Goal: Task Accomplishment & Management: Manage account settings

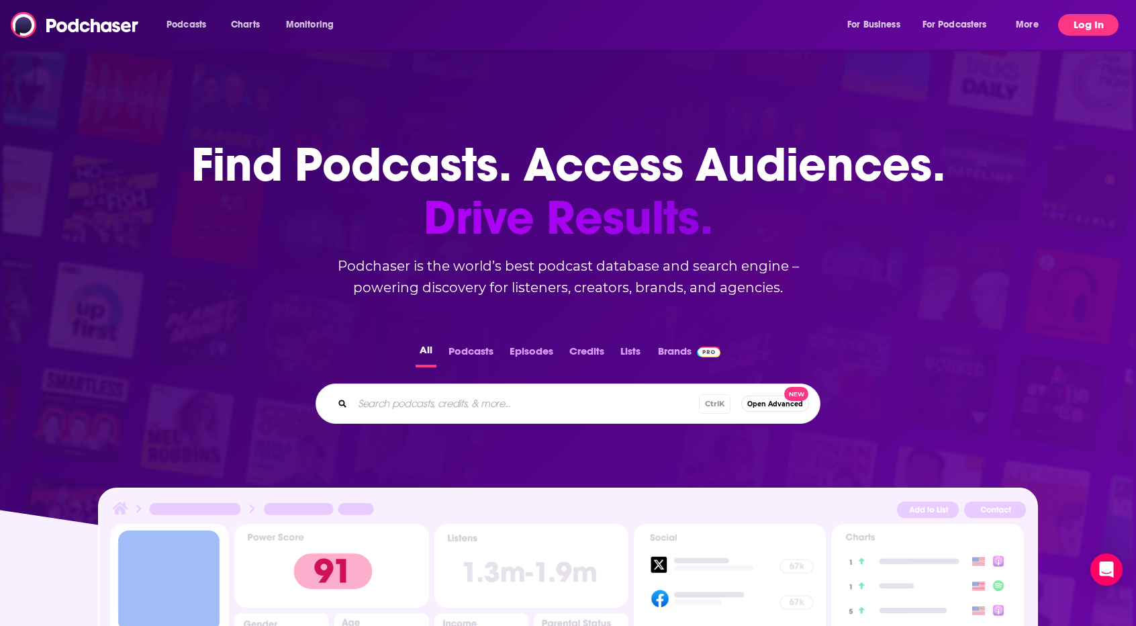
click at [1088, 30] on button "Log In" at bounding box center [1088, 24] width 60 height 21
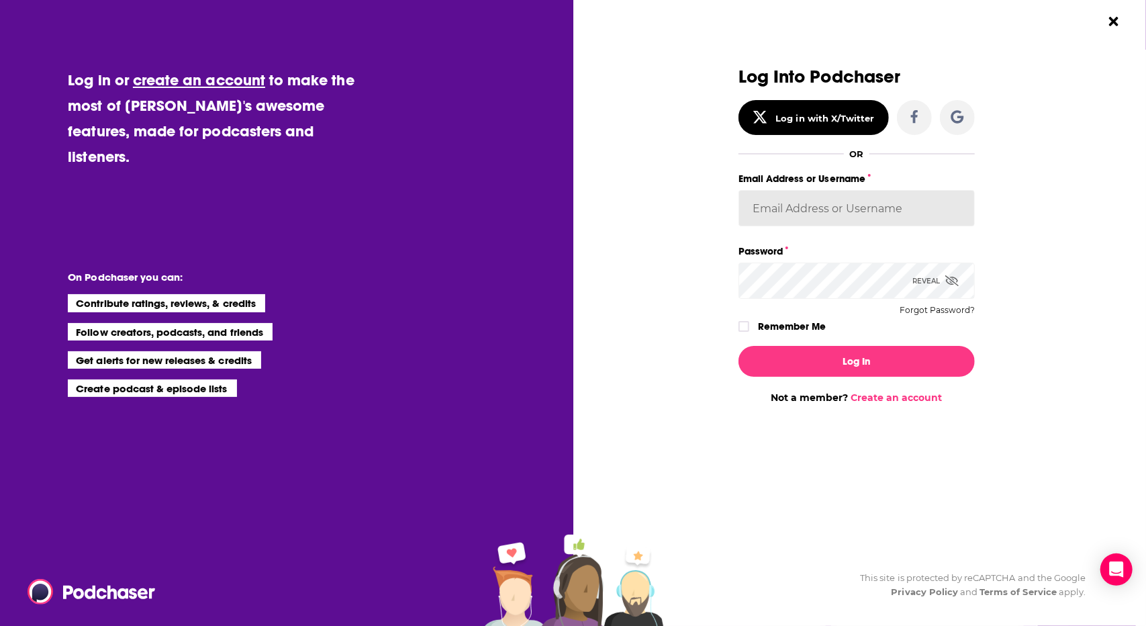
click at [858, 215] on input "Email Address or Username" at bounding box center [856, 208] width 236 height 36
type input "keelynb"
click at [953, 282] on icon "Dialog" at bounding box center [951, 280] width 13 height 11
click at [742, 324] on icon "Dialog" at bounding box center [744, 326] width 8 height 8
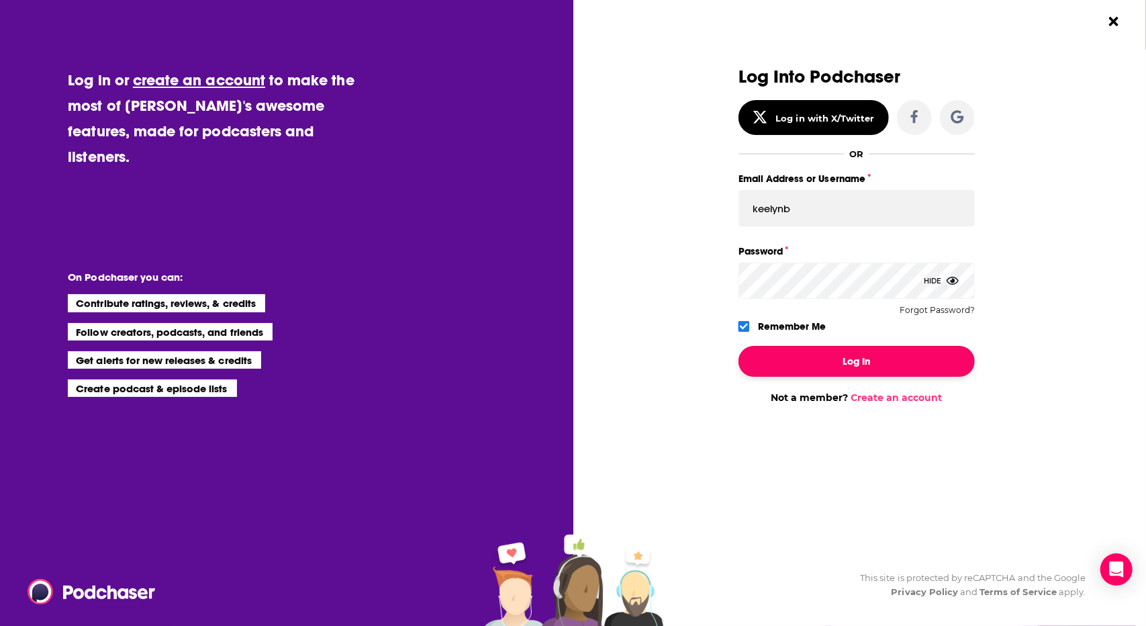
click at [862, 362] on button "Log In" at bounding box center [856, 361] width 236 height 31
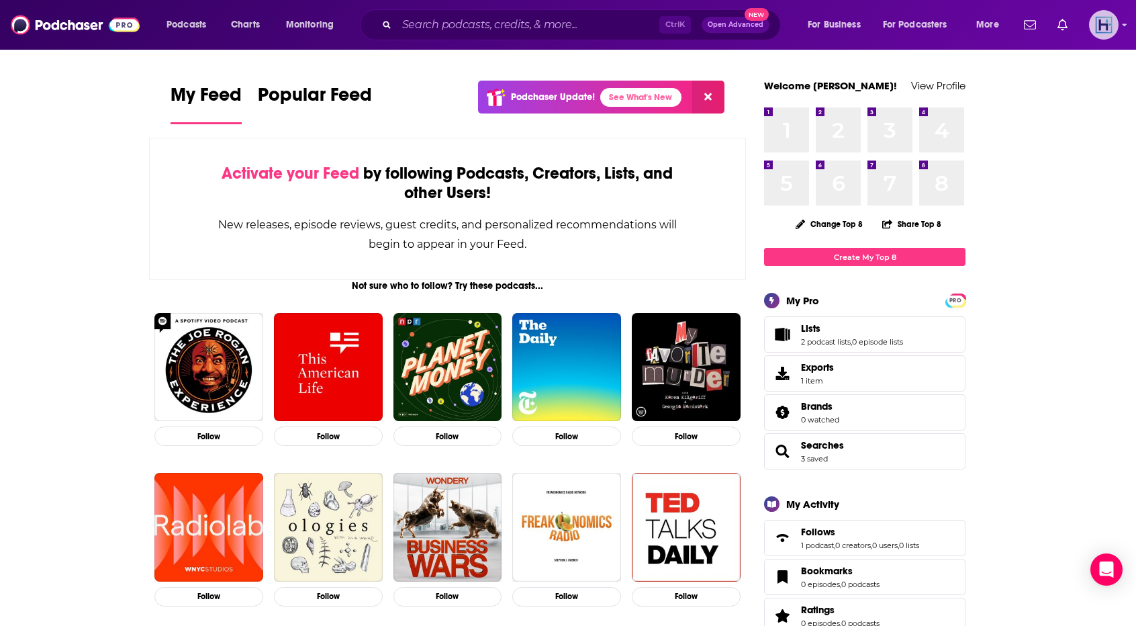
click at [1111, 29] on img "Logged in as keelynb" at bounding box center [1104, 25] width 30 height 30
click at [1074, 219] on link "Account Settings" at bounding box center [1053, 224] width 129 height 28
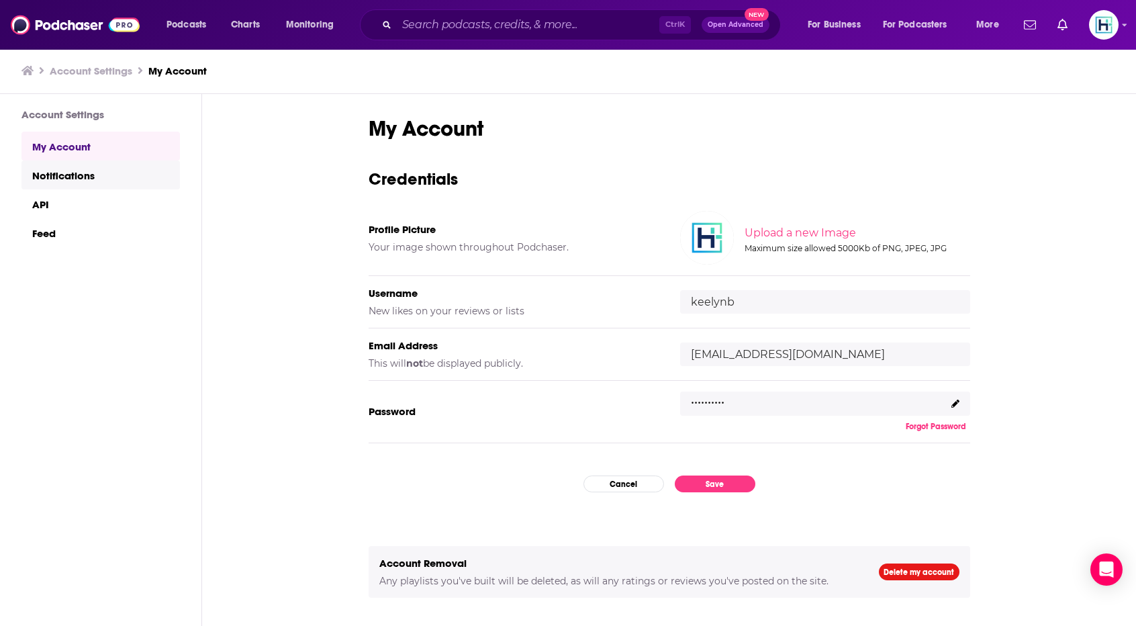
click at [71, 184] on link "Notifications" at bounding box center [100, 174] width 158 height 29
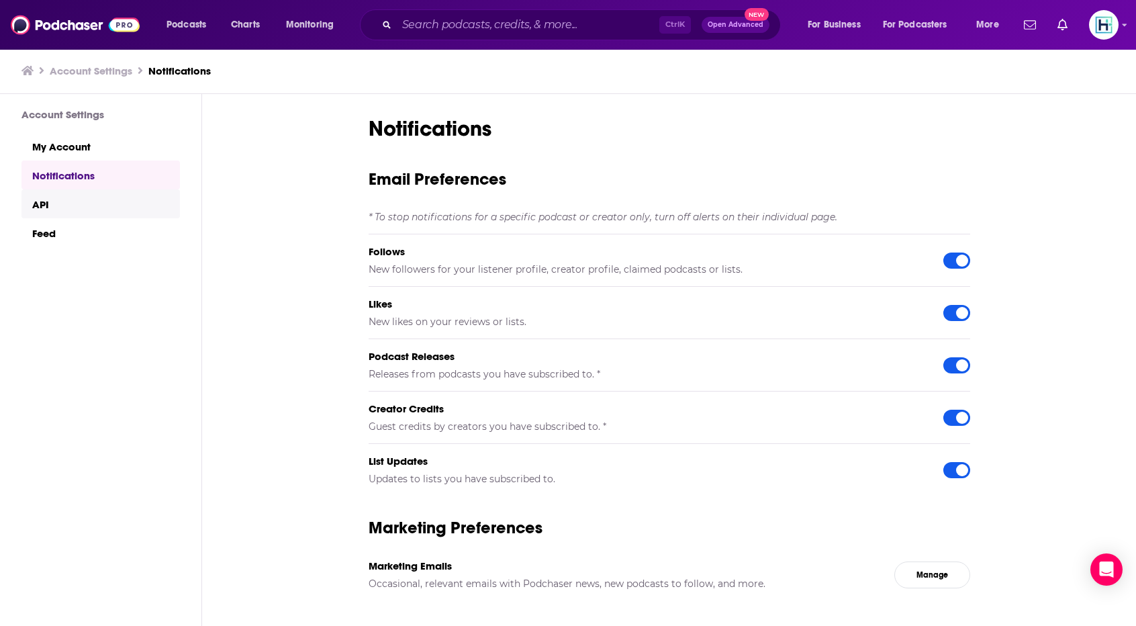
click at [34, 212] on link "API" at bounding box center [100, 203] width 158 height 29
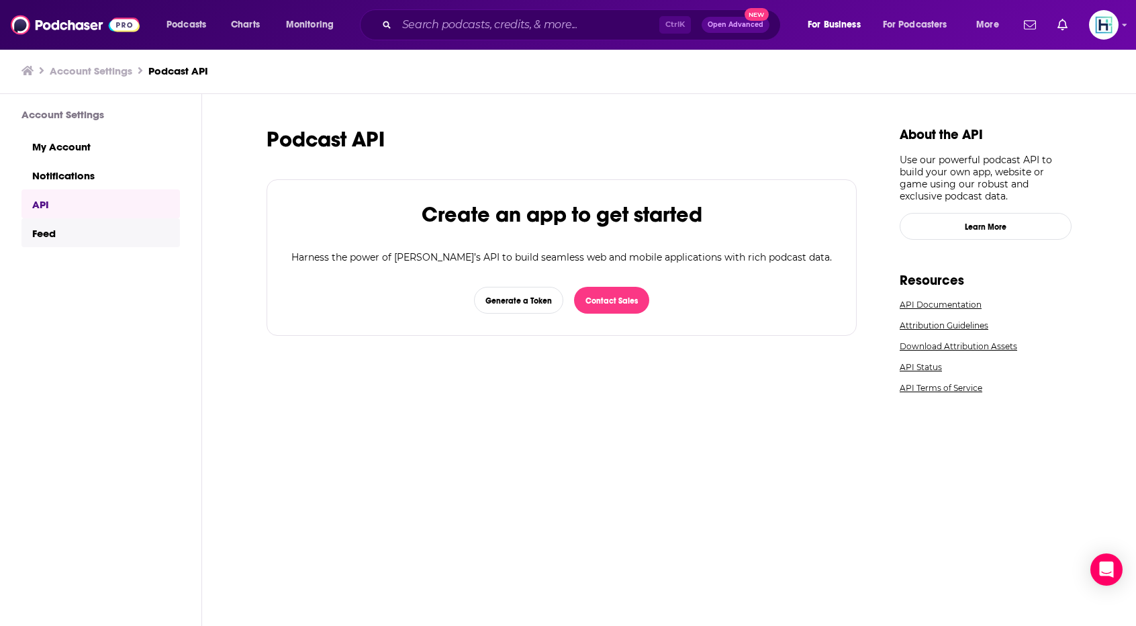
click at [44, 238] on link "Feed" at bounding box center [100, 232] width 158 height 29
click at [1100, 29] on img "Logged in as keelynb" at bounding box center [1104, 25] width 30 height 30
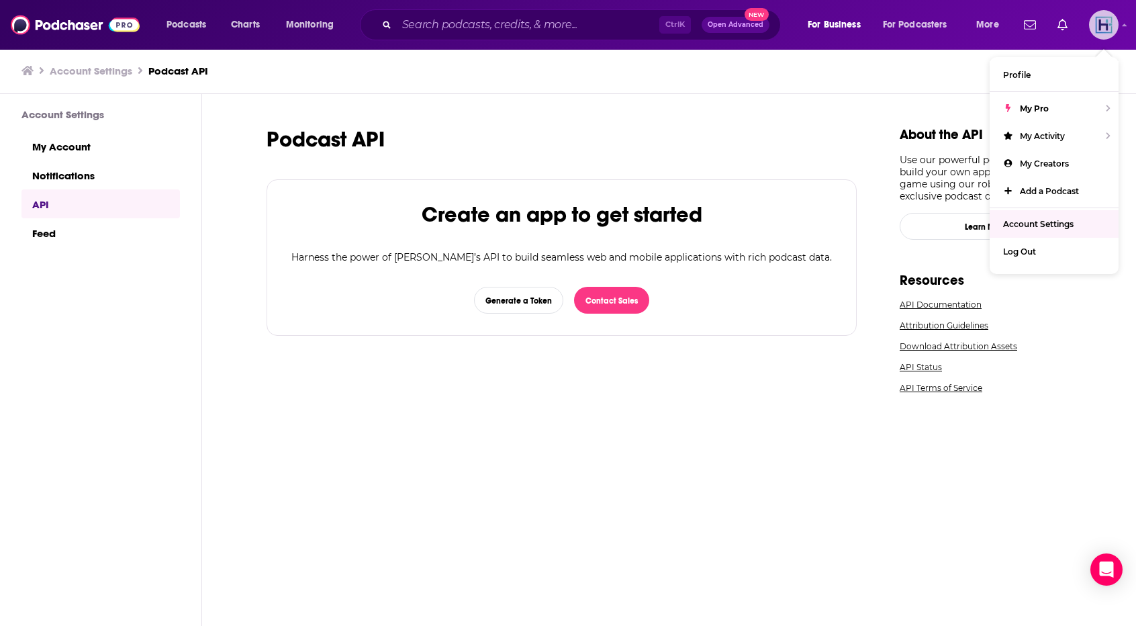
click at [1058, 226] on span "Account Settings" at bounding box center [1038, 224] width 70 height 10
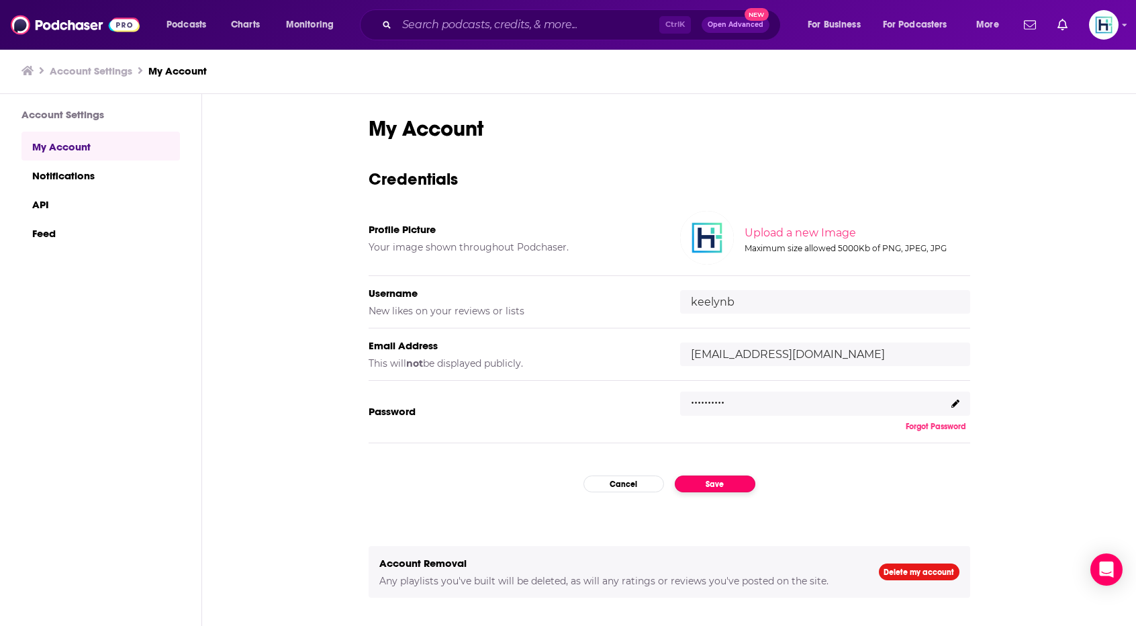
click at [742, 479] on button "Save" at bounding box center [715, 483] width 81 height 17
click at [74, 150] on link "My Account" at bounding box center [100, 146] width 158 height 29
click at [119, 25] on img at bounding box center [75, 25] width 129 height 26
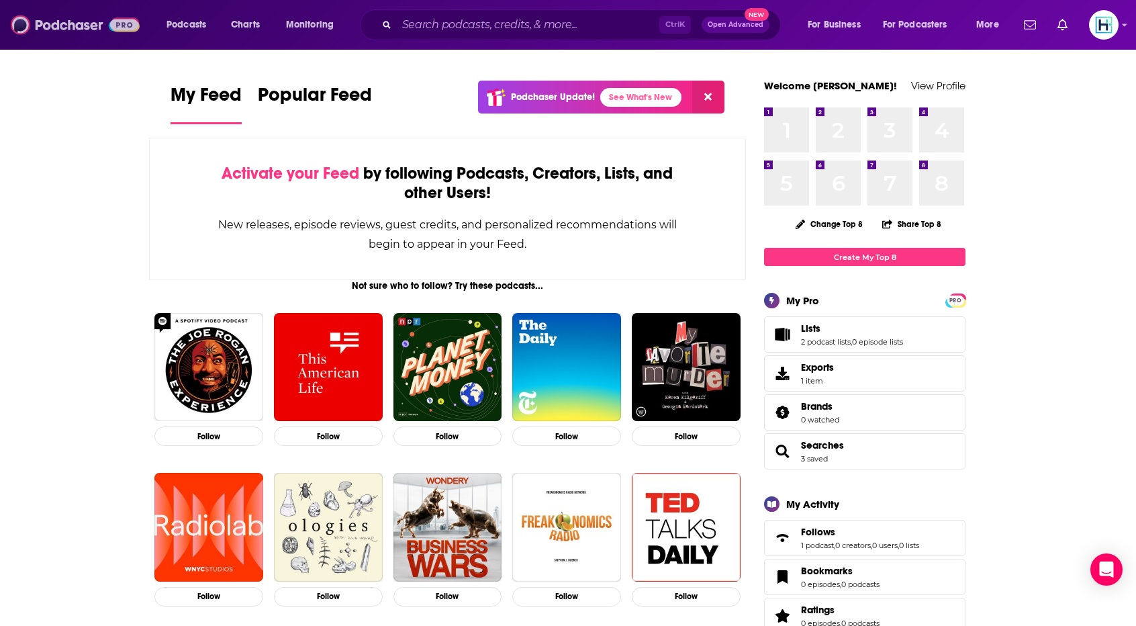
click at [50, 26] on img at bounding box center [75, 25] width 129 height 26
click at [22, 25] on img at bounding box center [75, 25] width 129 height 26
click at [919, 26] on span "For Podcasters" at bounding box center [915, 24] width 64 height 19
click at [981, 30] on span "More" at bounding box center [987, 24] width 23 height 19
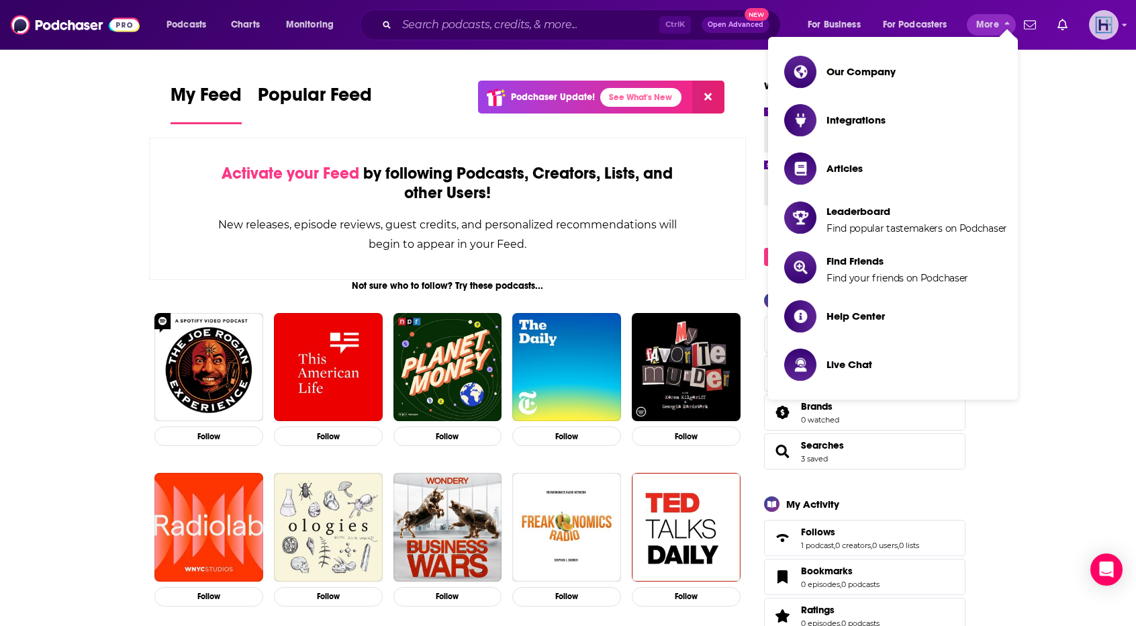
click at [1107, 34] on img "Logged in as keelynb" at bounding box center [1104, 25] width 30 height 30
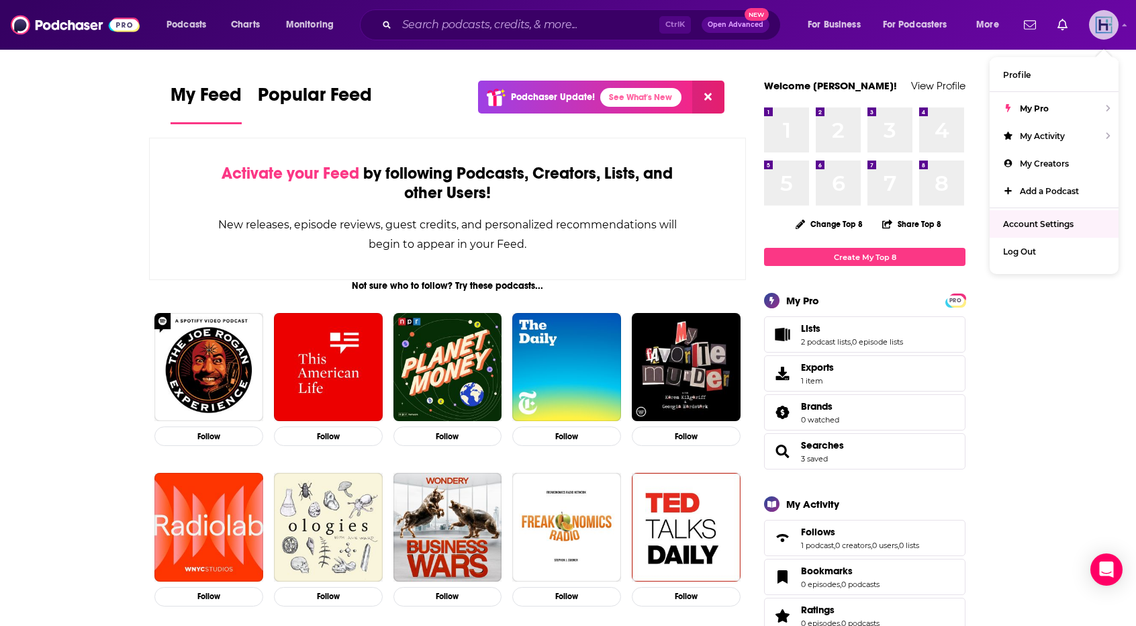
click at [1074, 226] on link "Account Settings" at bounding box center [1053, 224] width 129 height 28
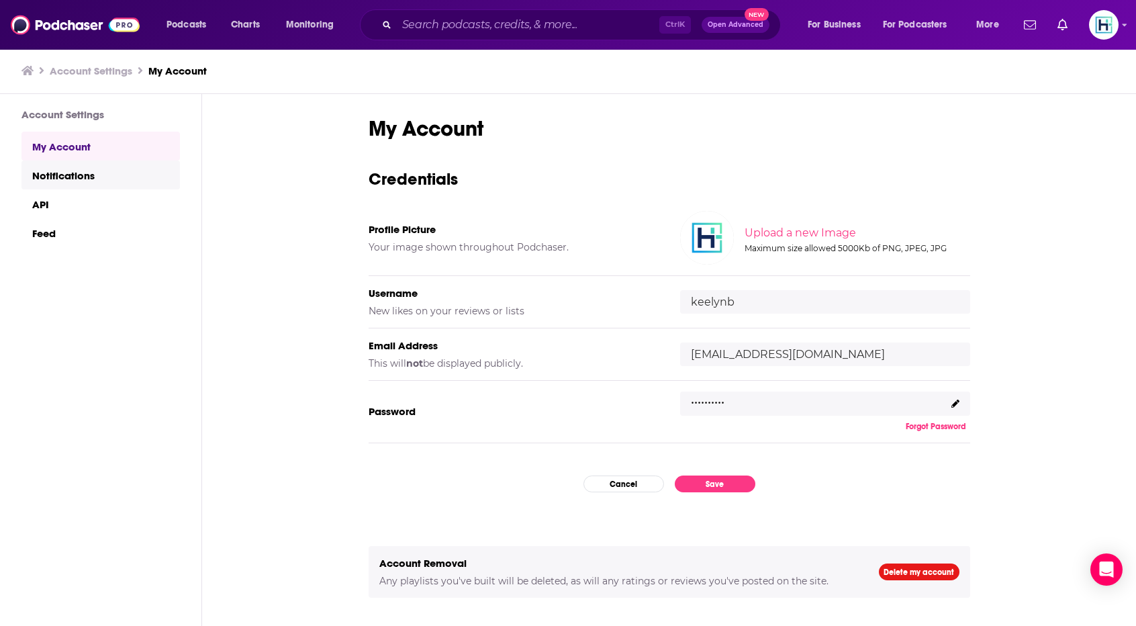
drag, startPoint x: 79, startPoint y: 165, endPoint x: 62, endPoint y: 179, distance: 21.9
click at [62, 179] on link "Notifications" at bounding box center [100, 174] width 158 height 29
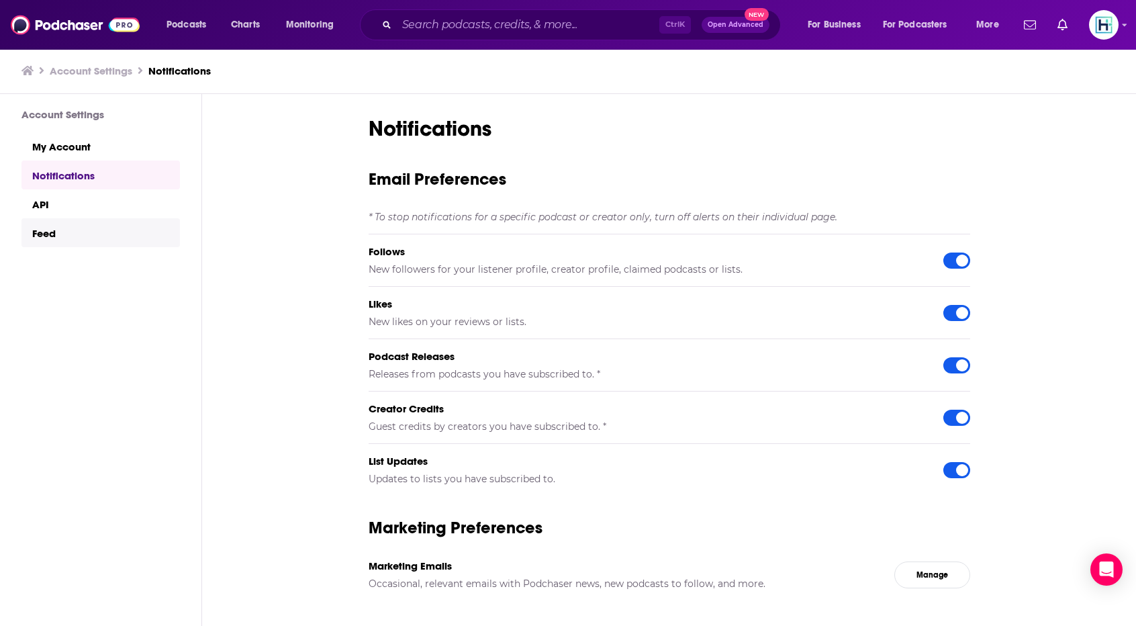
click at [47, 238] on link "Feed" at bounding box center [100, 232] width 158 height 29
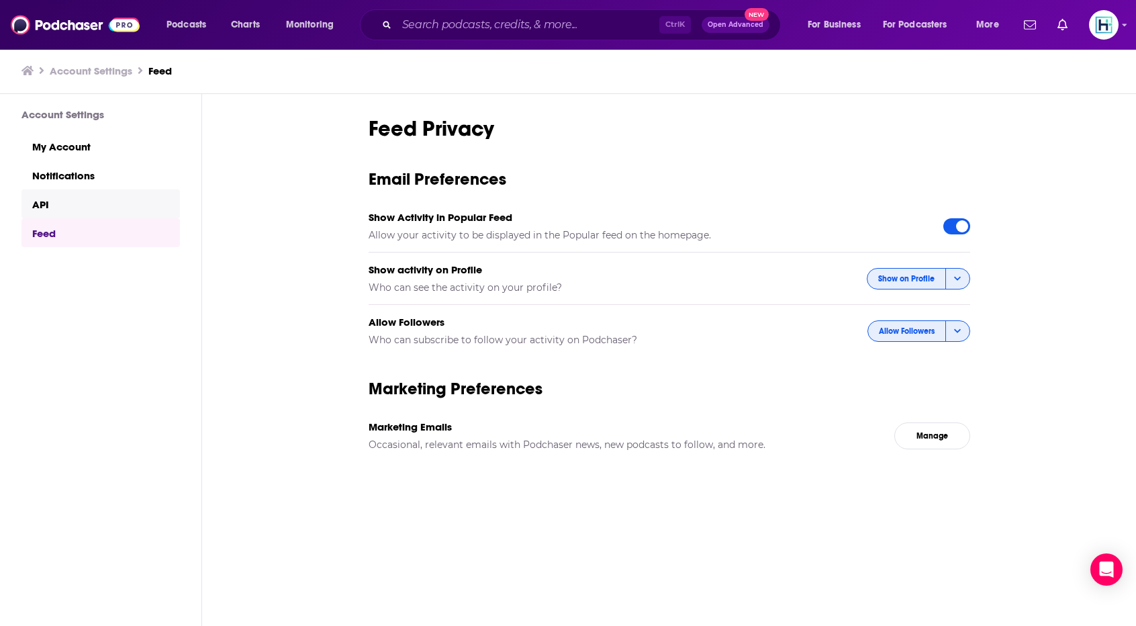
click at [46, 200] on link "API" at bounding box center [100, 203] width 158 height 29
